Goal: Find specific page/section: Find specific page/section

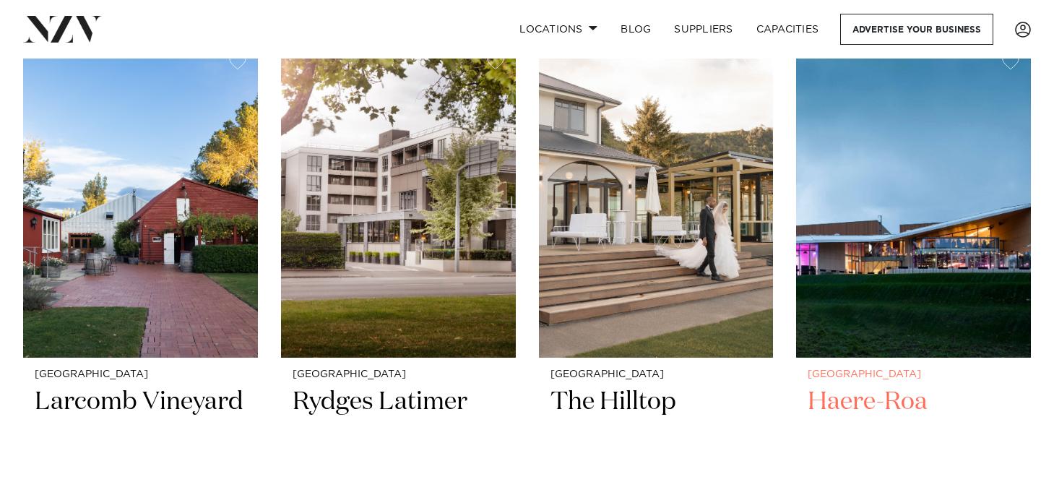
scroll to position [600, 0]
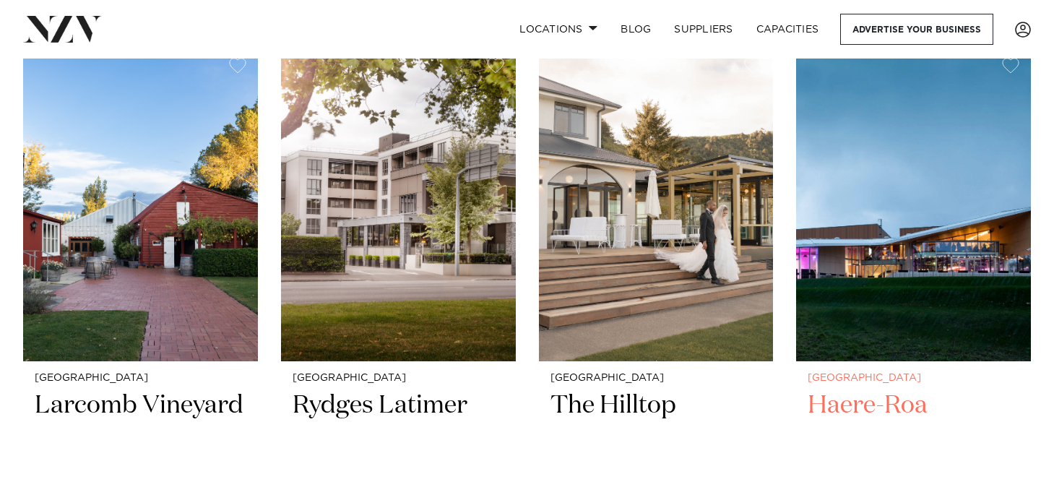
click at [928, 412] on h2 "Haere-Roa" at bounding box center [913, 437] width 212 height 97
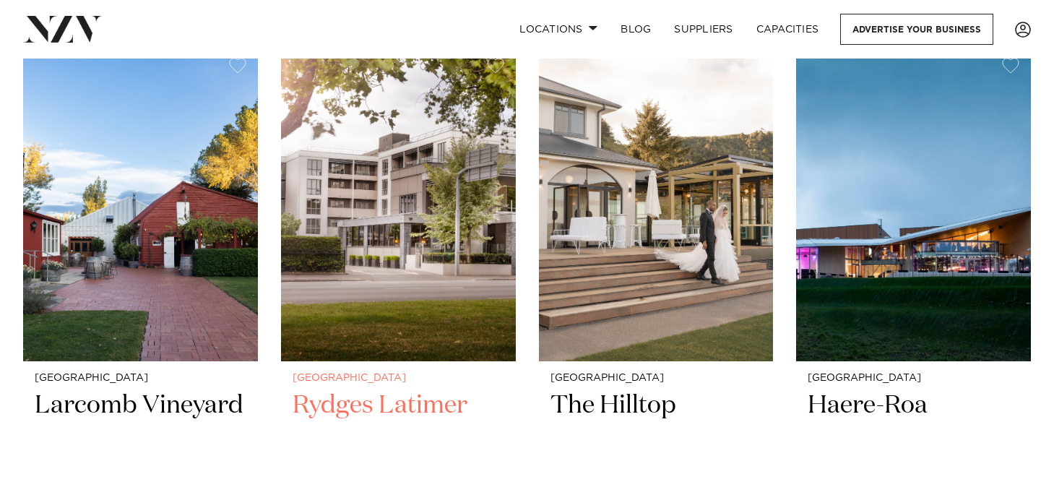
click at [331, 264] on img at bounding box center [398, 203] width 235 height 315
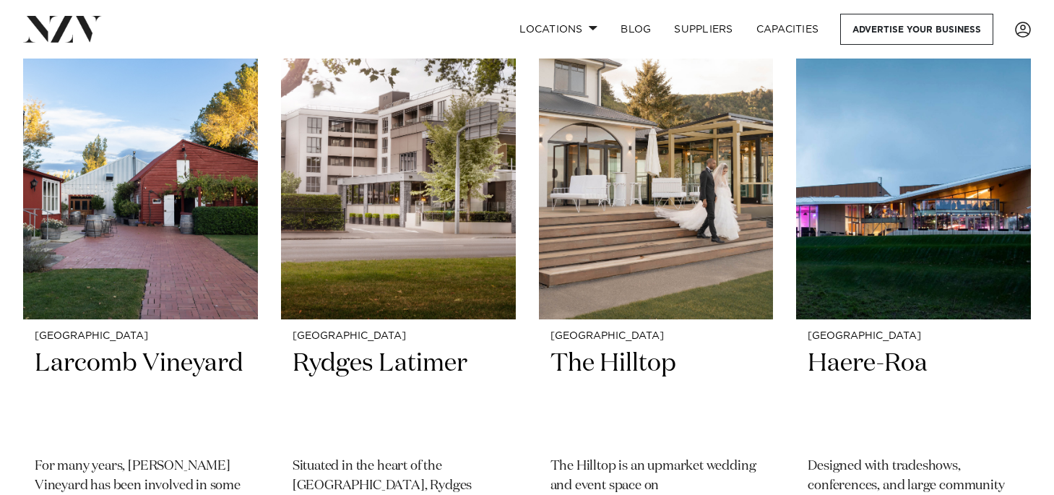
scroll to position [644, 0]
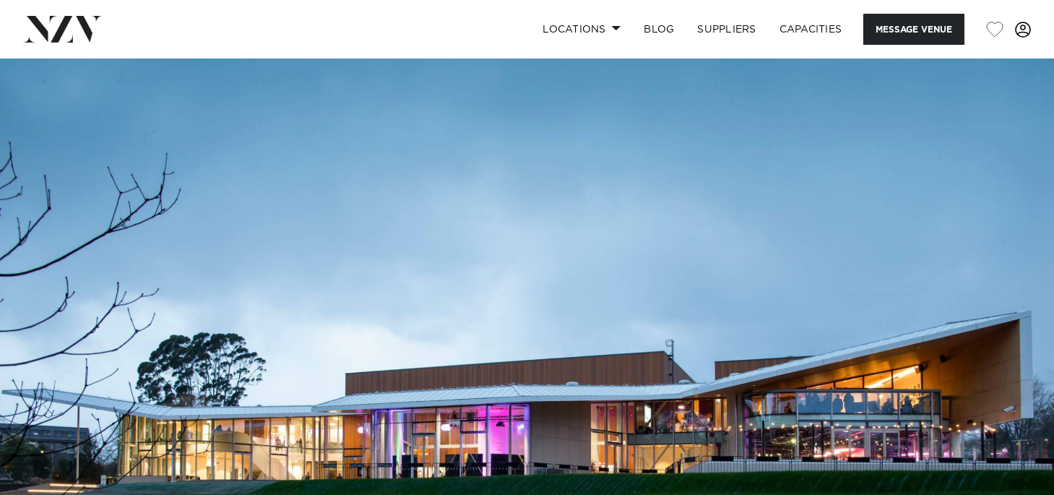
click at [1017, 25] on span at bounding box center [1023, 30] width 16 height 16
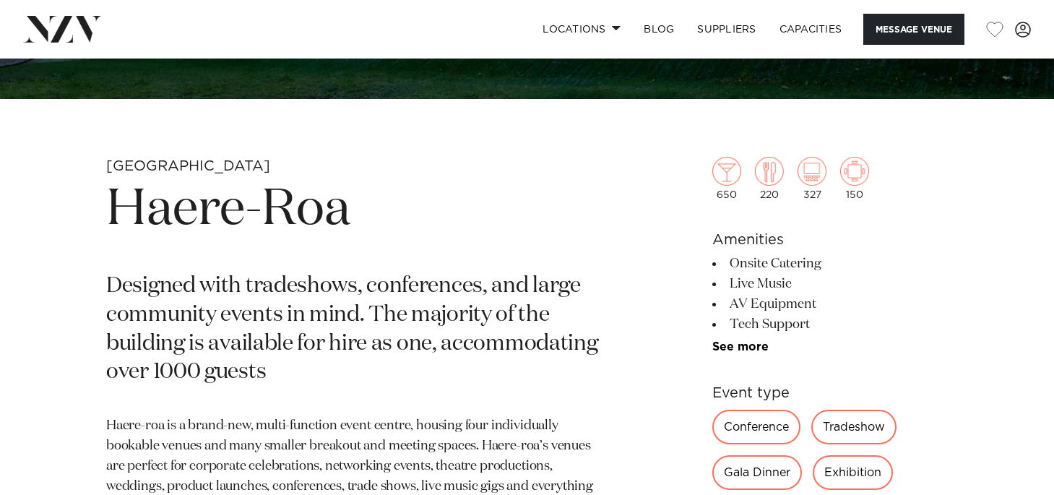
scroll to position [455, 0]
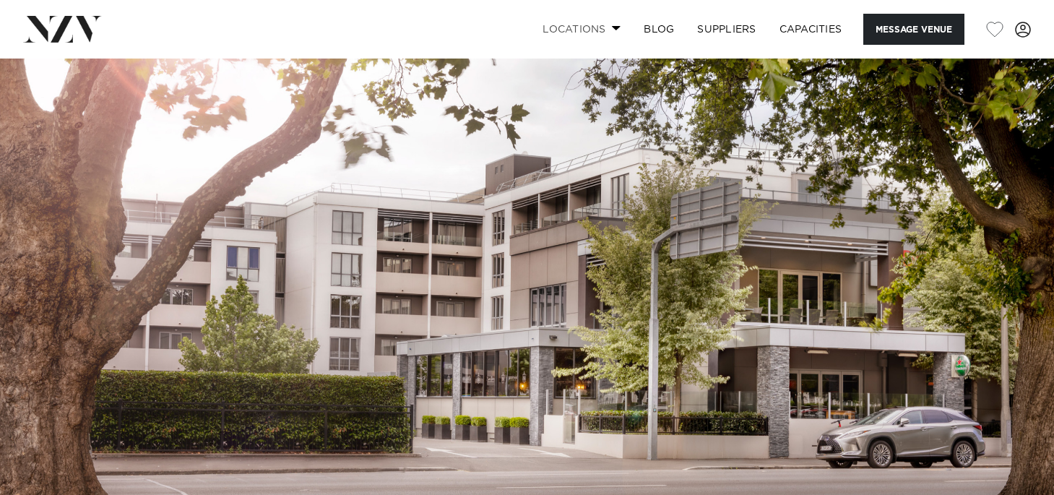
click at [612, 25] on span at bounding box center [616, 27] width 9 height 5
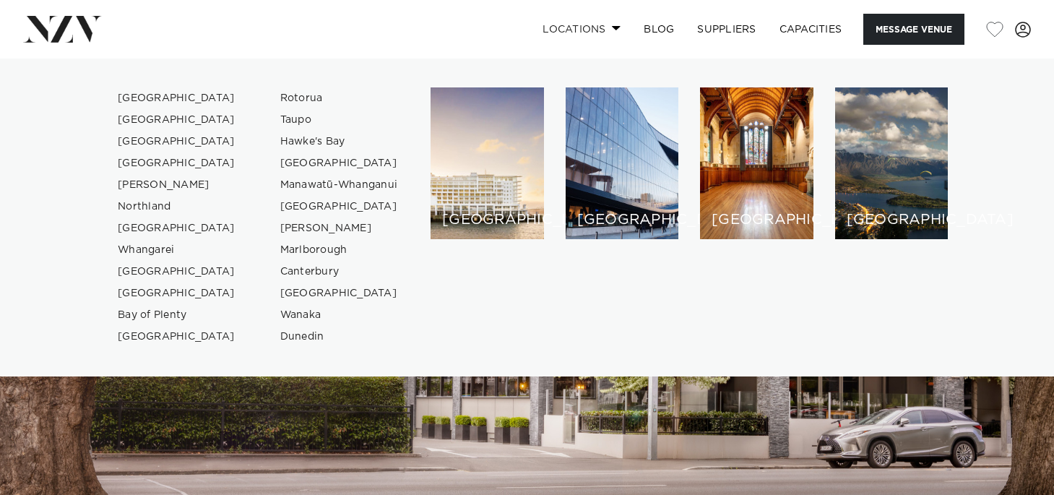
click at [612, 25] on span at bounding box center [616, 27] width 9 height 5
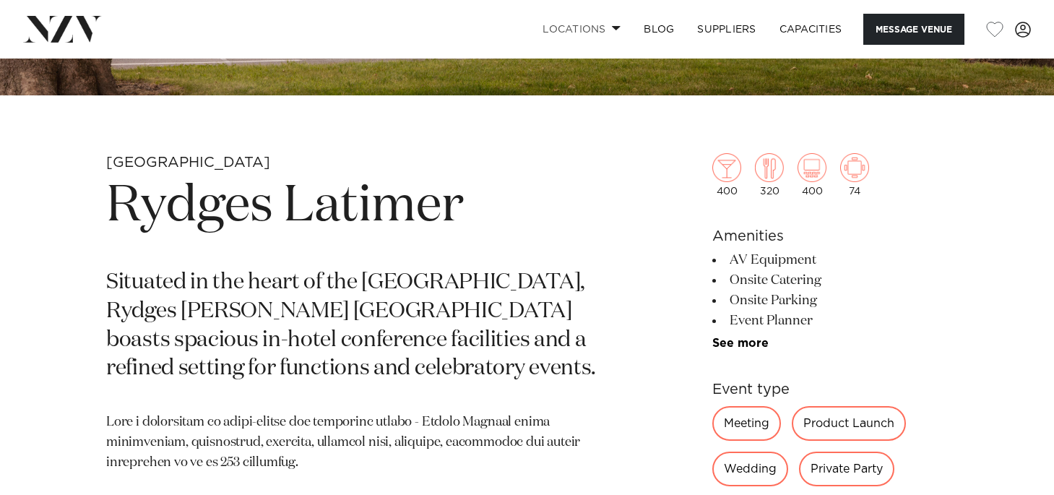
scroll to position [441, 0]
